Goal: Task Accomplishment & Management: Manage account settings

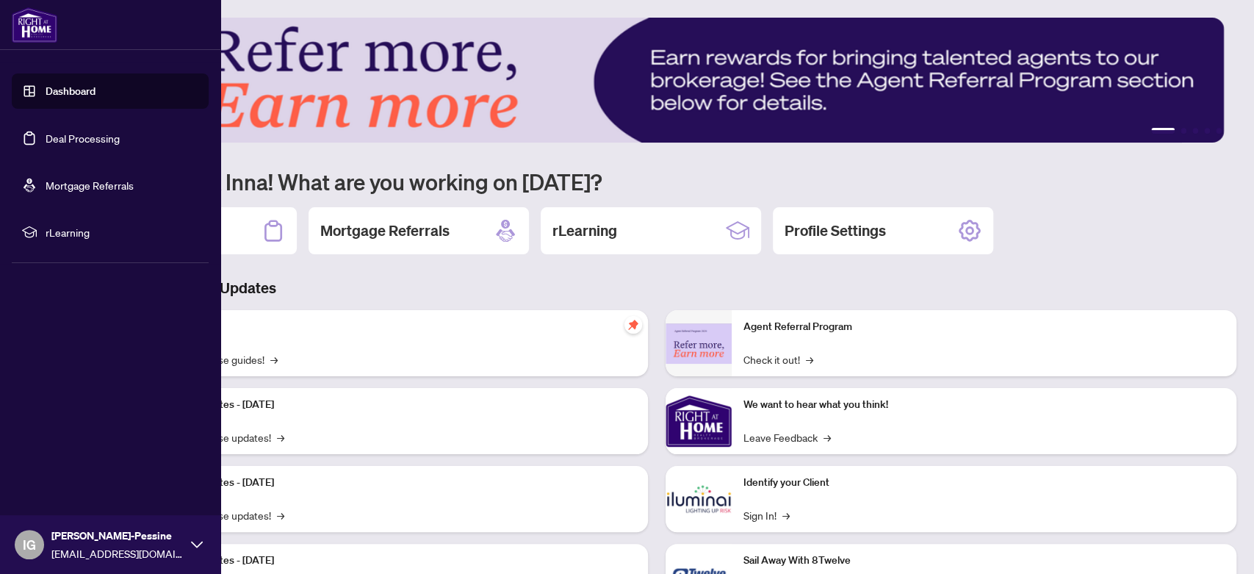
click at [56, 132] on link "Deal Processing" at bounding box center [83, 138] width 74 height 13
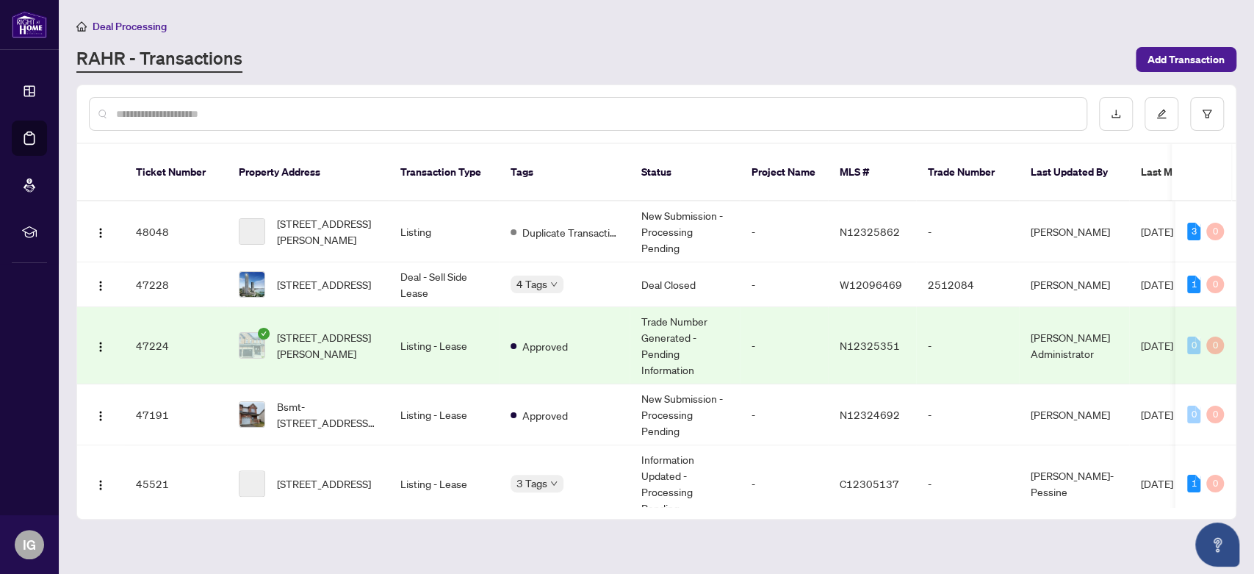
click at [282, 101] on div at bounding box center [588, 114] width 999 height 34
click at [268, 106] on input "text" at bounding box center [595, 114] width 959 height 16
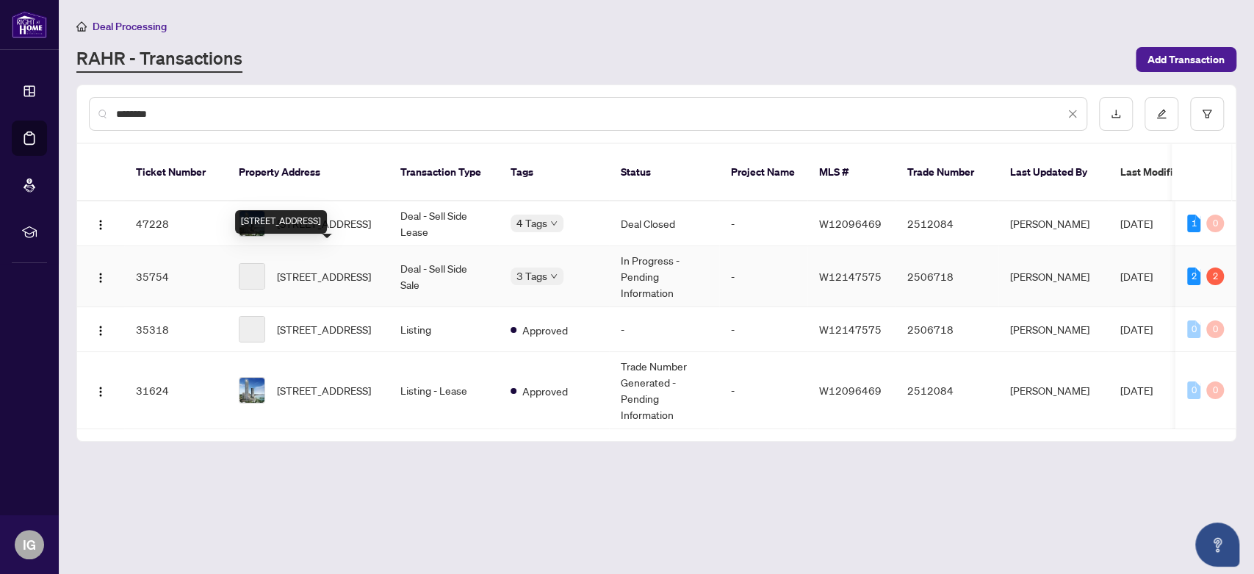
type input "********"
click at [333, 268] on span "[STREET_ADDRESS]" at bounding box center [324, 276] width 94 height 16
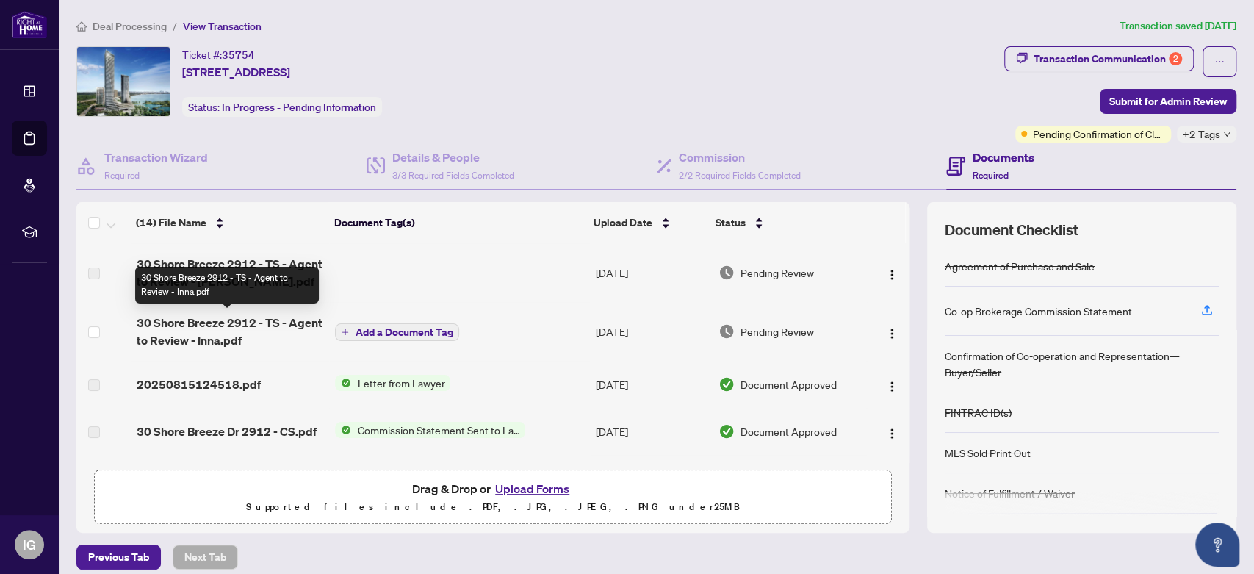
click at [219, 327] on span "30 Shore Breeze 2912 - TS - Agent to Review - Inna.pdf" at bounding box center [230, 331] width 187 height 35
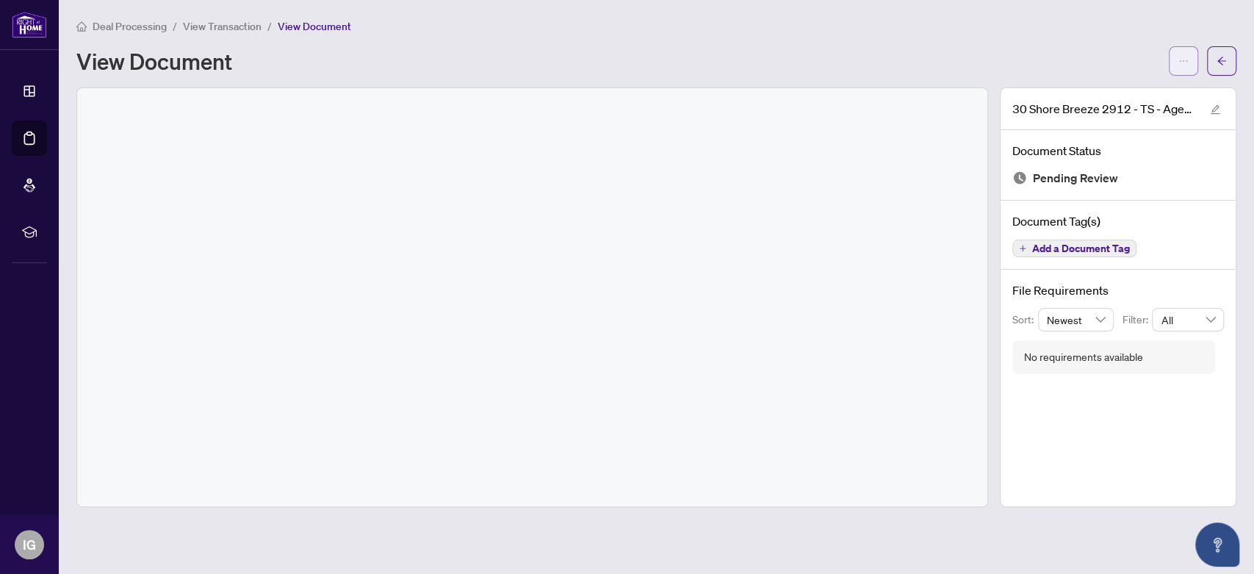
click at [1170, 62] on button "button" at bounding box center [1183, 60] width 29 height 29
click at [1134, 93] on span "Download" at bounding box center [1131, 92] width 112 height 16
click at [1224, 51] on span "button" at bounding box center [1222, 61] width 10 height 24
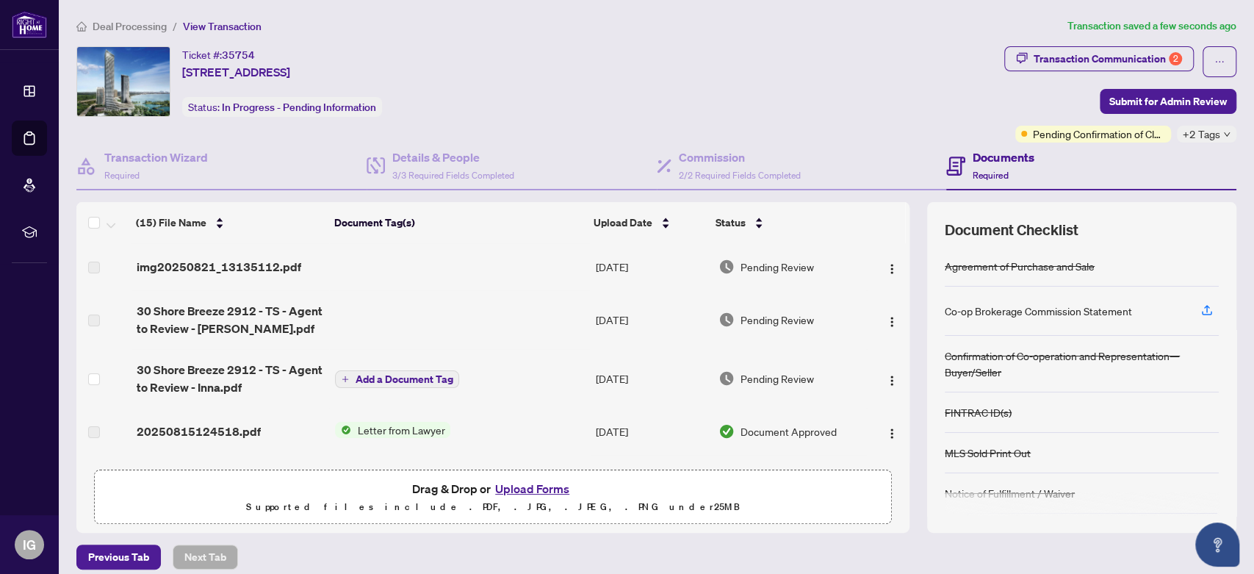
click at [551, 487] on button "Upload Forms" at bounding box center [532, 488] width 83 height 19
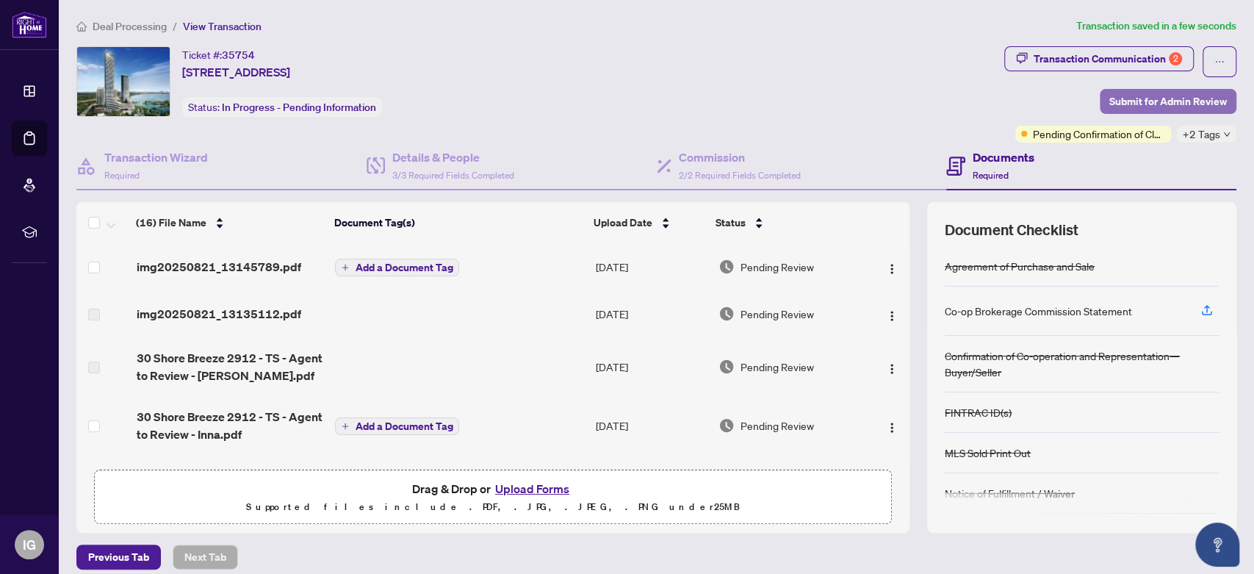
click at [1132, 96] on span "Submit for Admin Review" at bounding box center [1168, 102] width 118 height 24
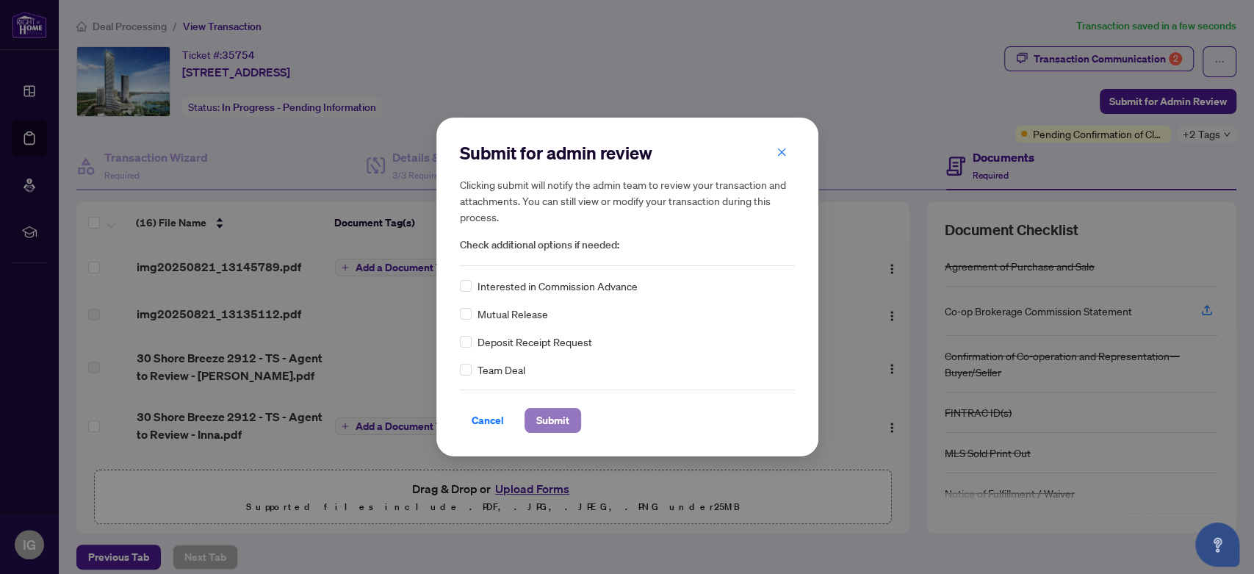
click at [558, 415] on span "Submit" at bounding box center [552, 421] width 33 height 24
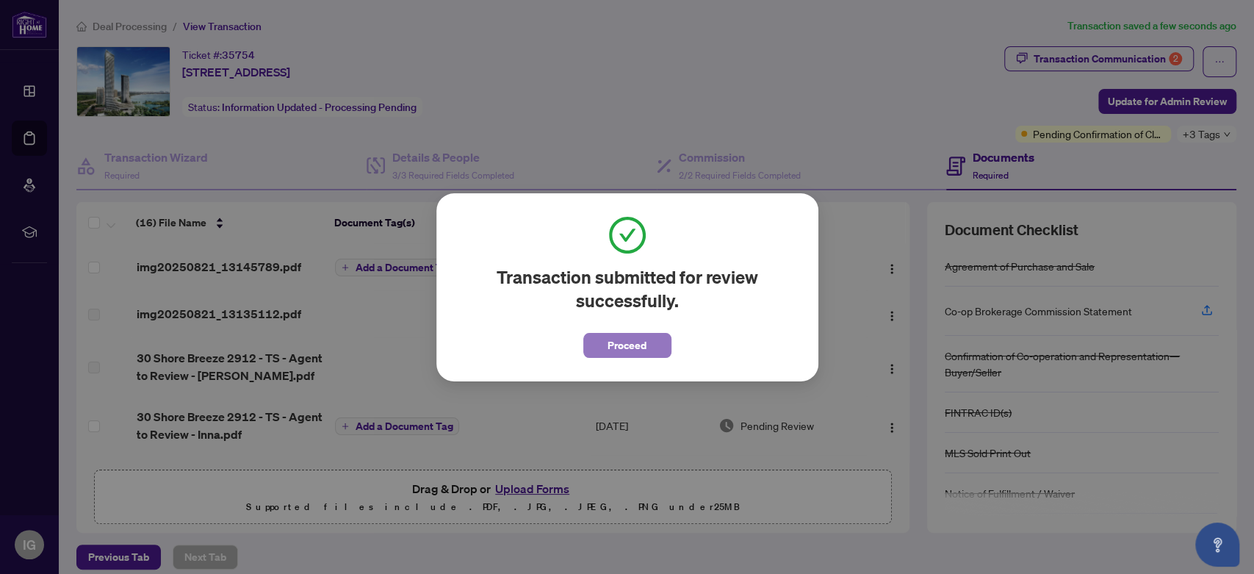
click at [647, 343] on button "Proceed" at bounding box center [627, 345] width 88 height 25
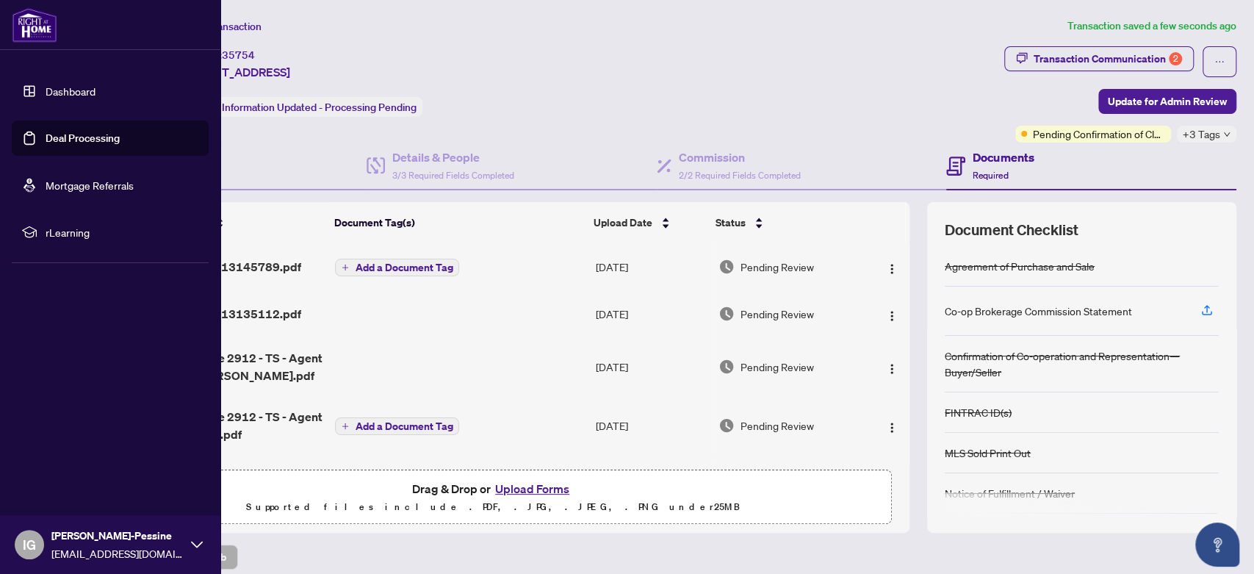
click at [120, 134] on link "Deal Processing" at bounding box center [83, 138] width 74 height 13
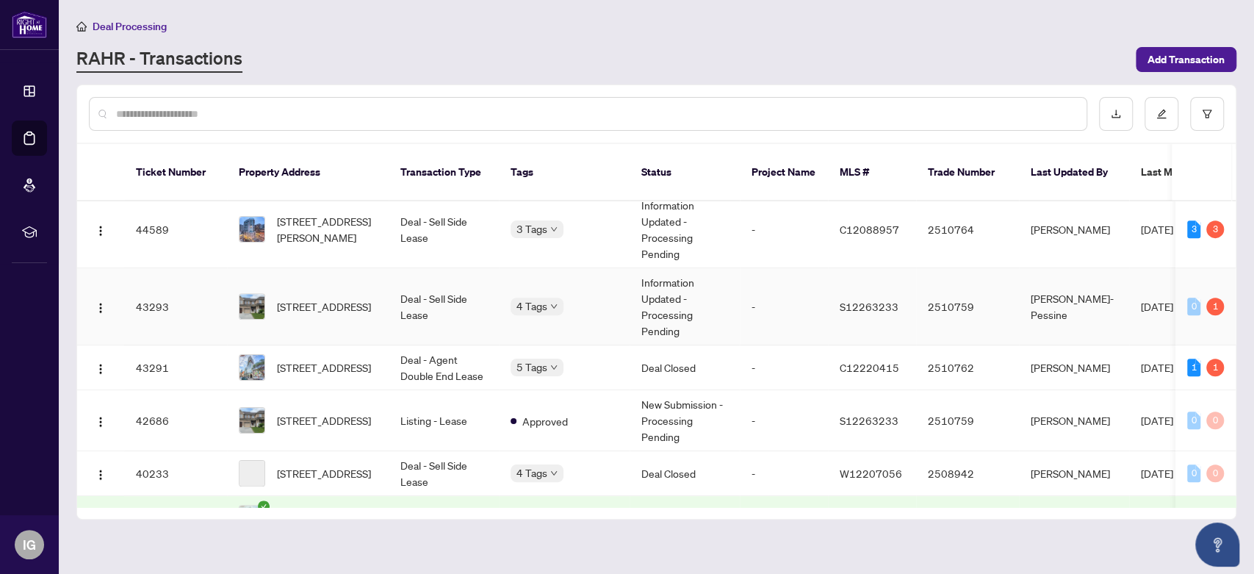
scroll to position [489, 0]
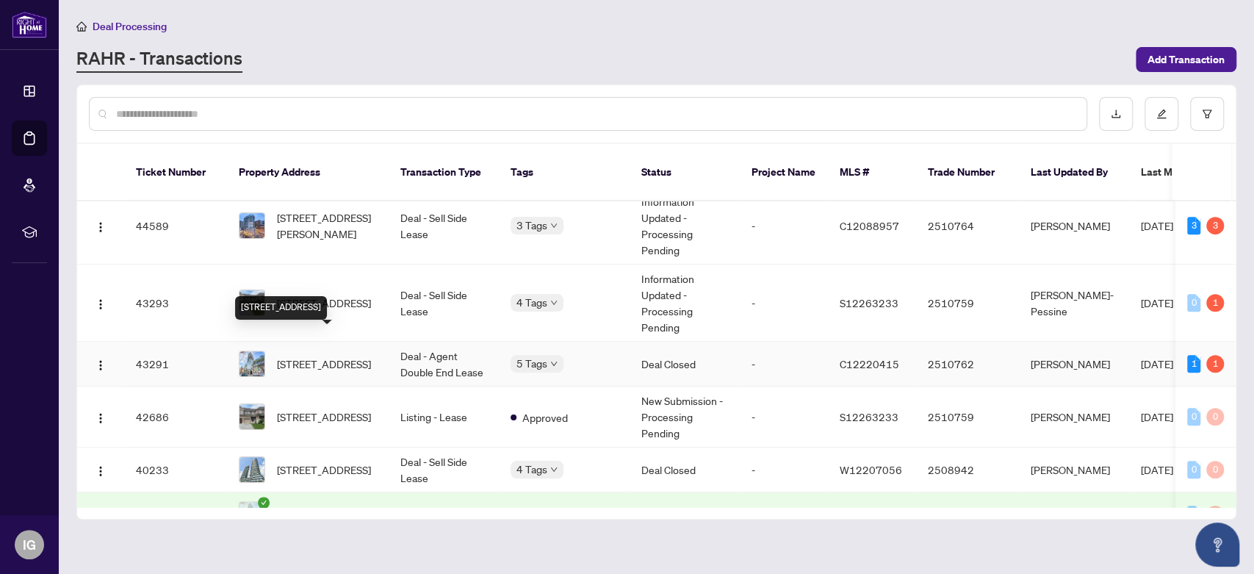
click at [386, 270] on td "[STREET_ADDRESS]" at bounding box center [308, 303] width 162 height 77
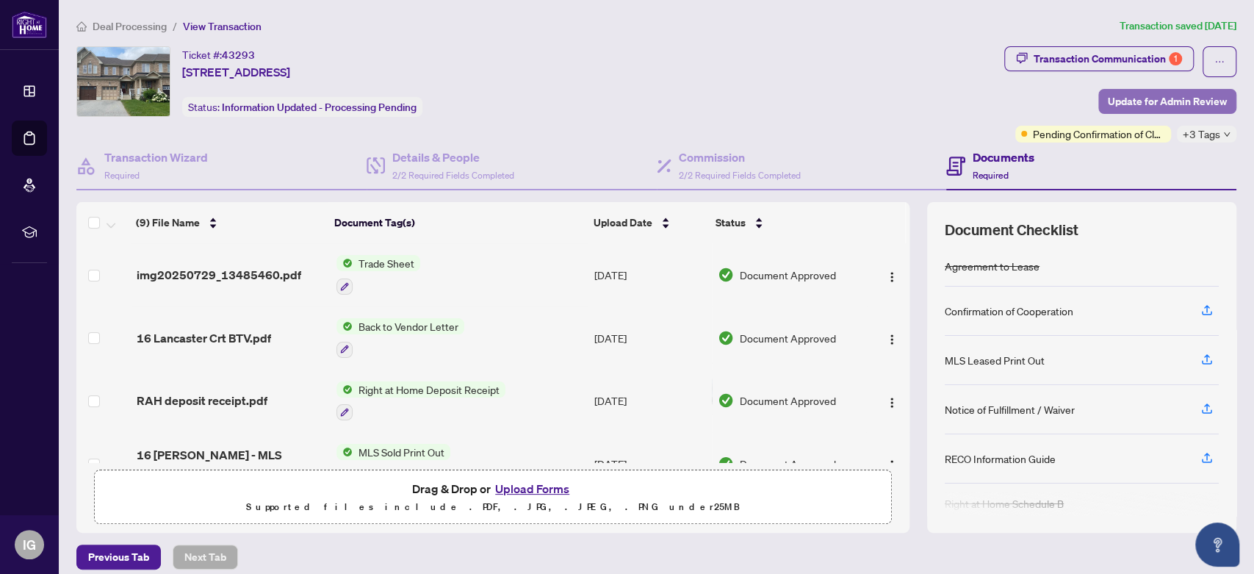
click at [1169, 103] on span "Update for Admin Review" at bounding box center [1167, 102] width 119 height 24
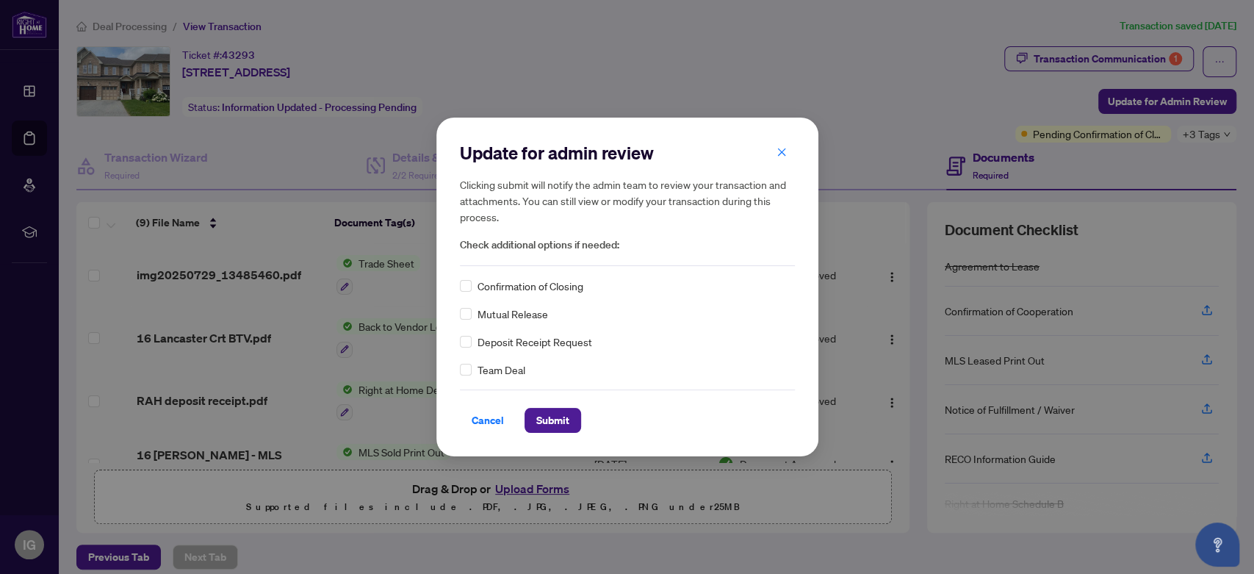
click at [472, 288] on div "Confirmation of Closing" at bounding box center [627, 286] width 335 height 16
click at [550, 420] on span "Submit" at bounding box center [552, 421] width 33 height 24
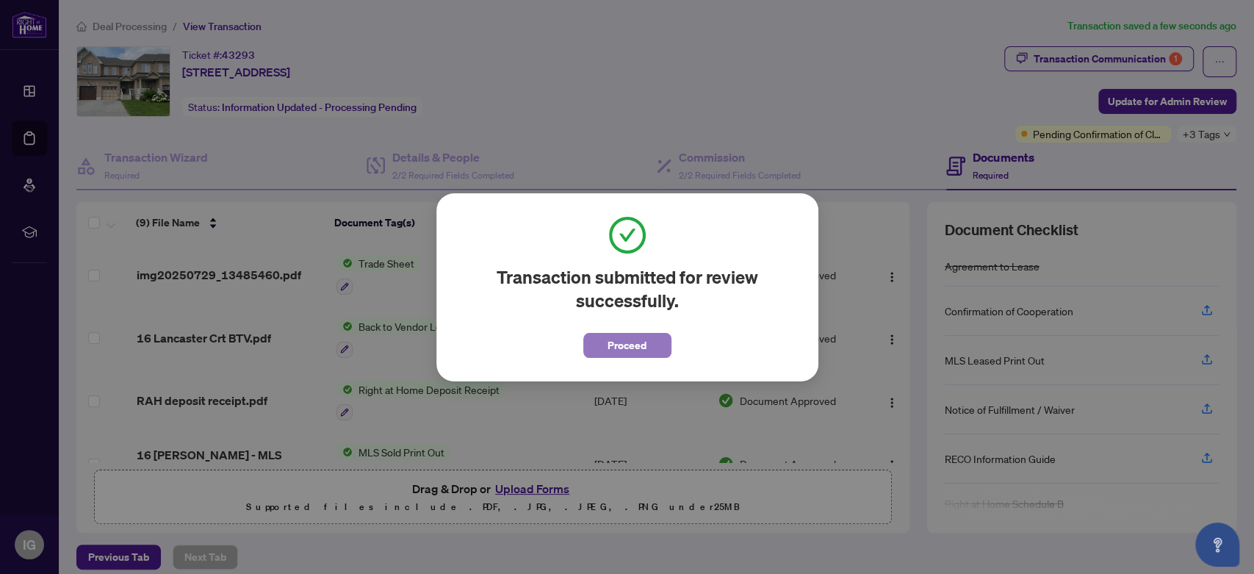
click at [616, 348] on span "Proceed" at bounding box center [627, 346] width 39 height 24
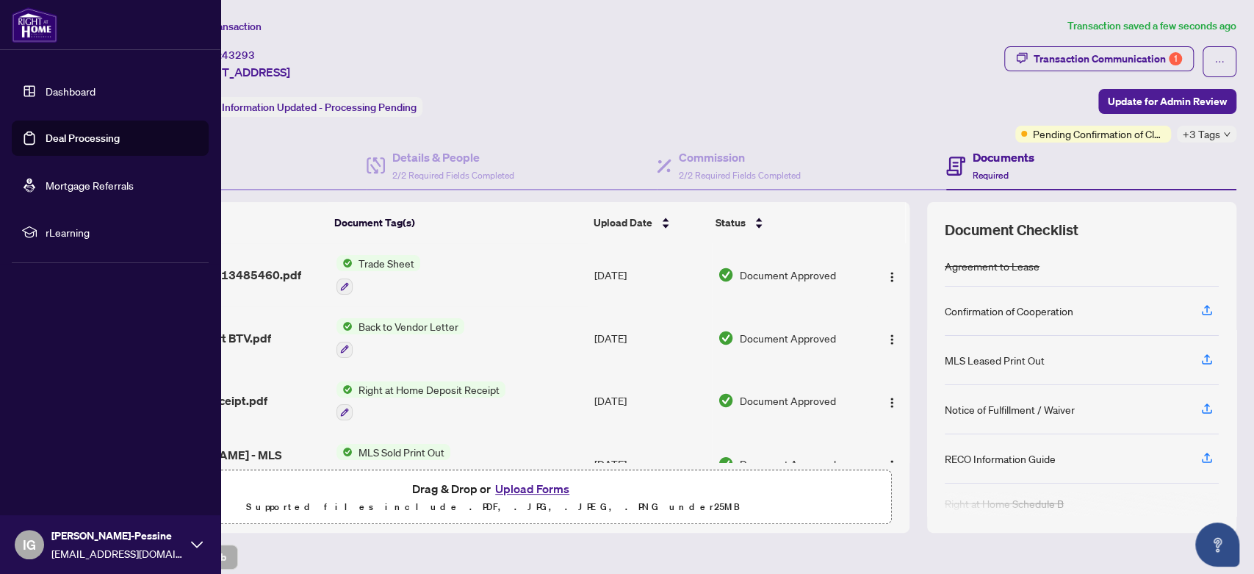
click at [117, 145] on link "Deal Processing" at bounding box center [83, 138] width 74 height 13
